Goal: Task Accomplishment & Management: Use online tool/utility

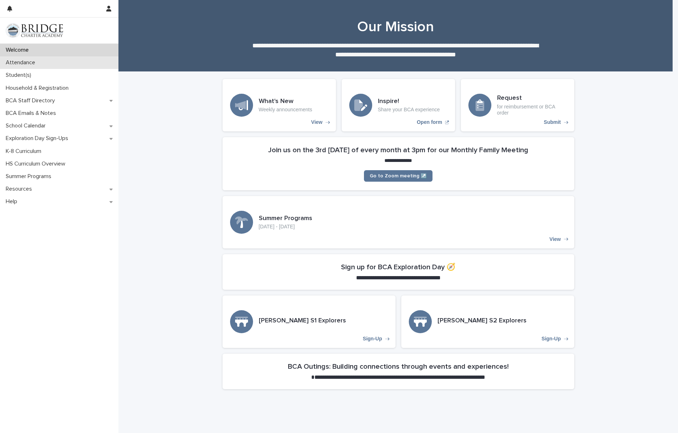
click at [18, 62] on p "Attendance" at bounding box center [22, 62] width 38 height 7
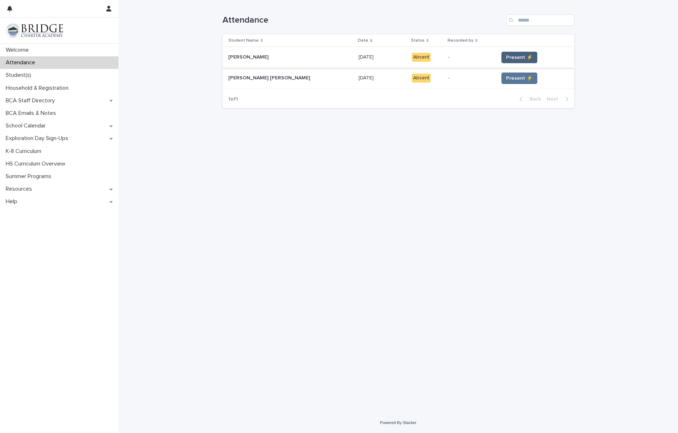
click at [507, 61] on button "Present ⚡" at bounding box center [520, 57] width 36 height 11
click at [506, 81] on span "Present ⚡" at bounding box center [519, 78] width 27 height 7
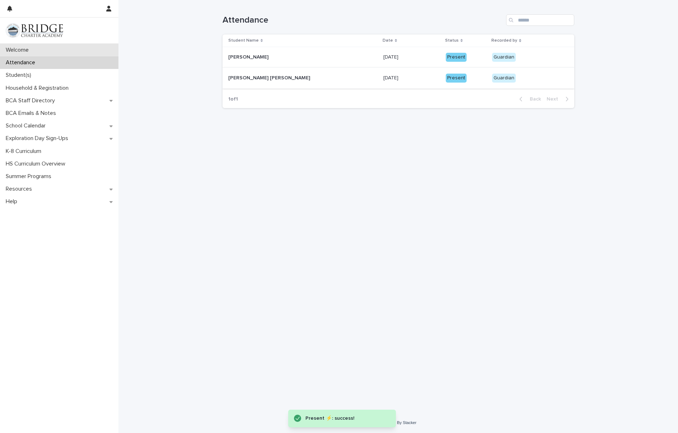
click at [20, 51] on p "Welcome" at bounding box center [19, 50] width 32 height 7
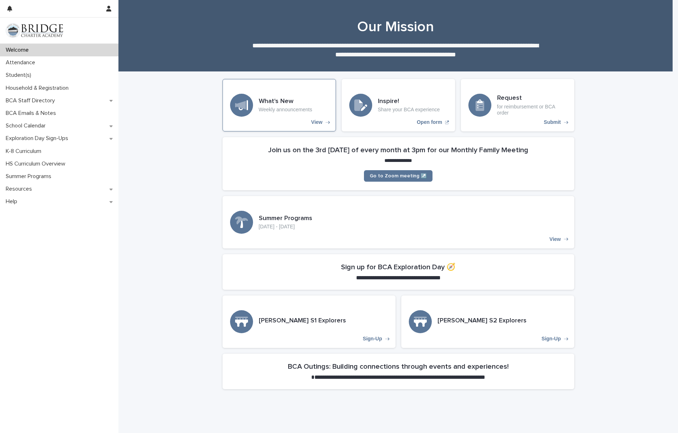
click at [262, 104] on h3 "What's New" at bounding box center [285, 102] width 53 height 8
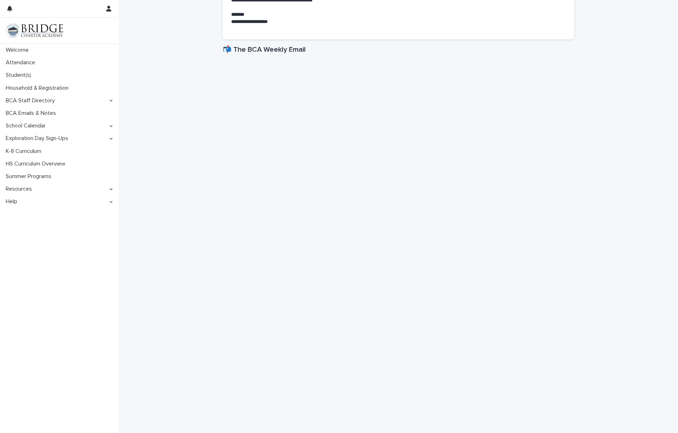
scroll to position [288, 0]
